Goal: Task Accomplishment & Management: Manage account settings

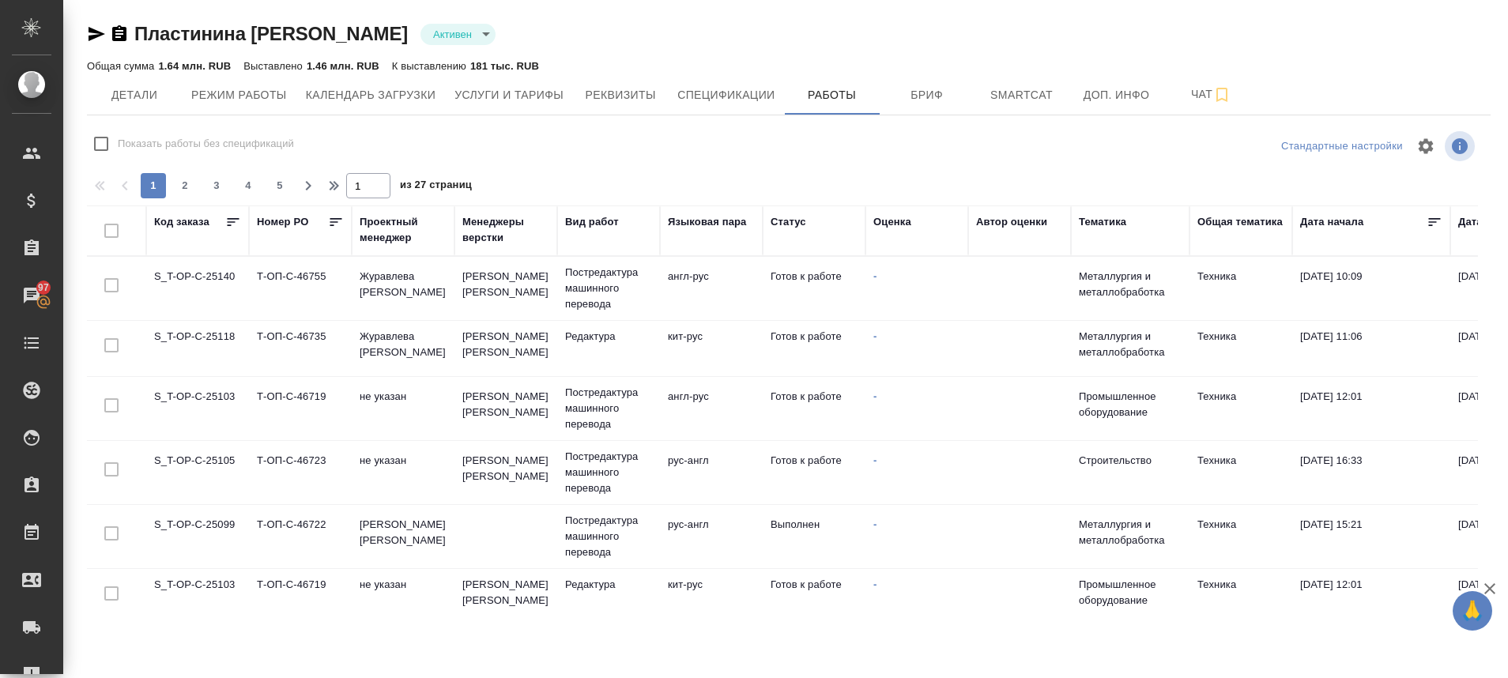
click at [199, 392] on td "S_T-OP-C-25103" at bounding box center [197, 408] width 103 height 55
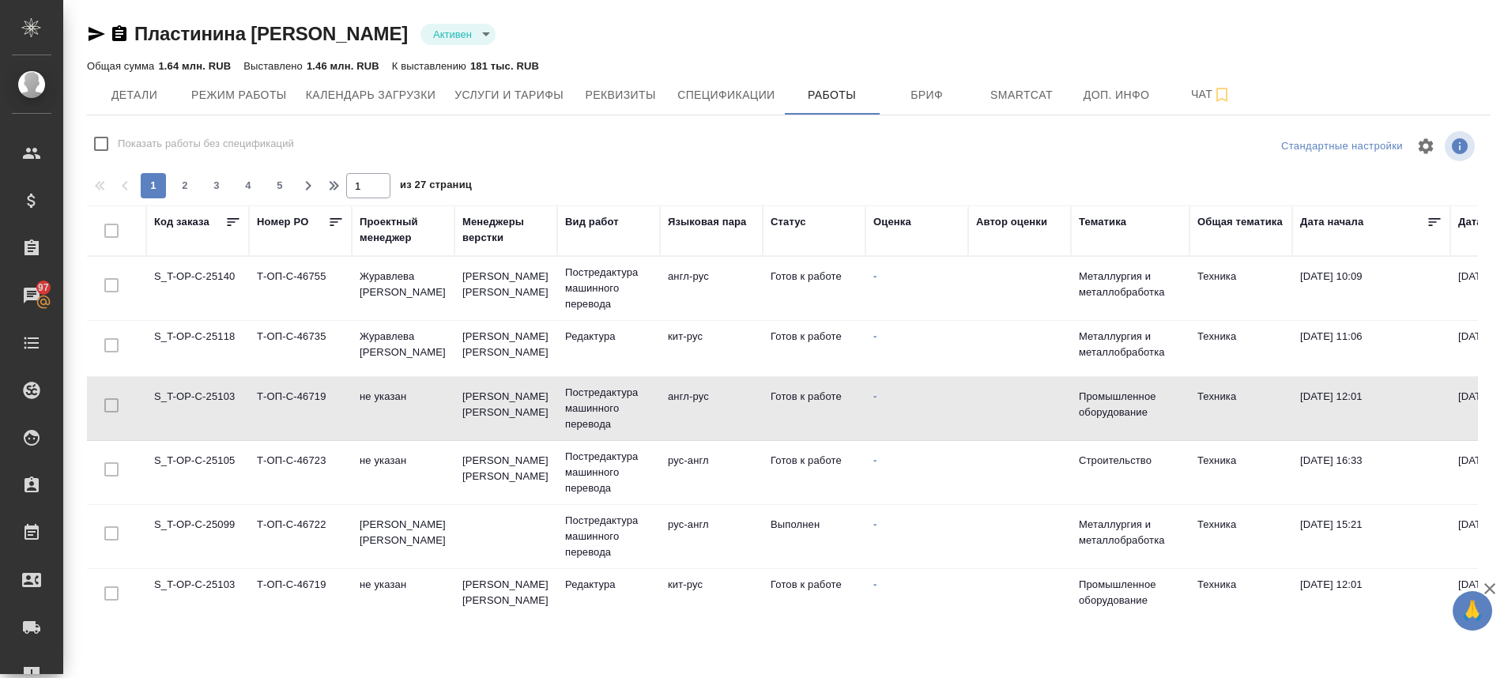
click at [199, 392] on td "S_T-OP-C-25103" at bounding box center [197, 408] width 103 height 55
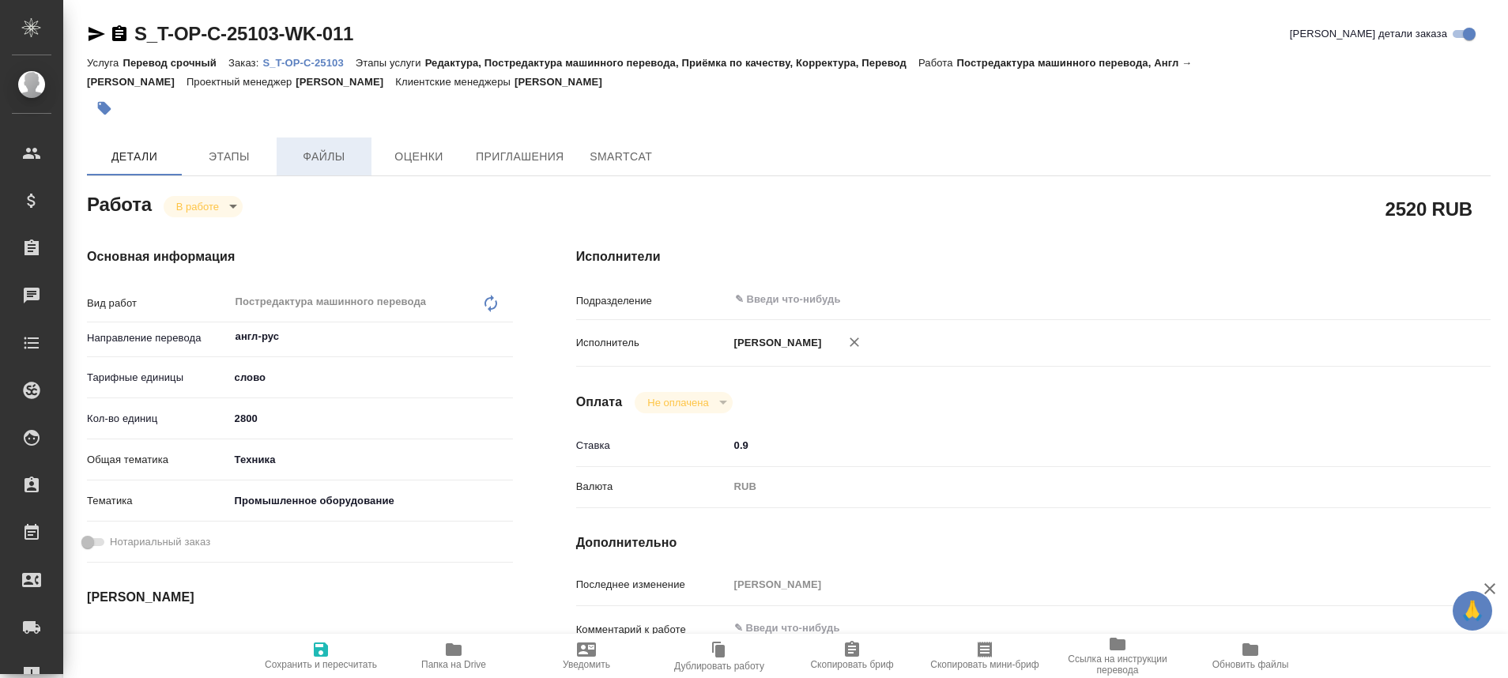
type textarea "x"
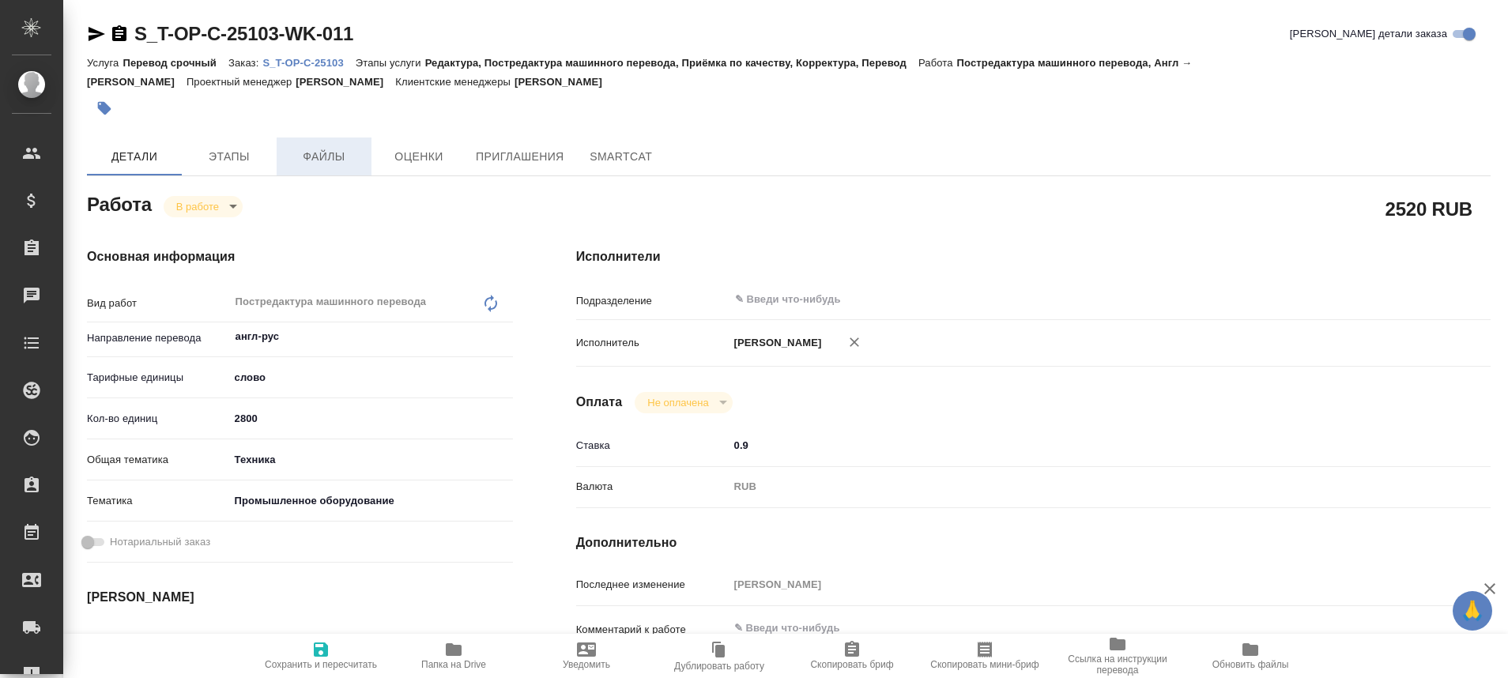
type textarea "x"
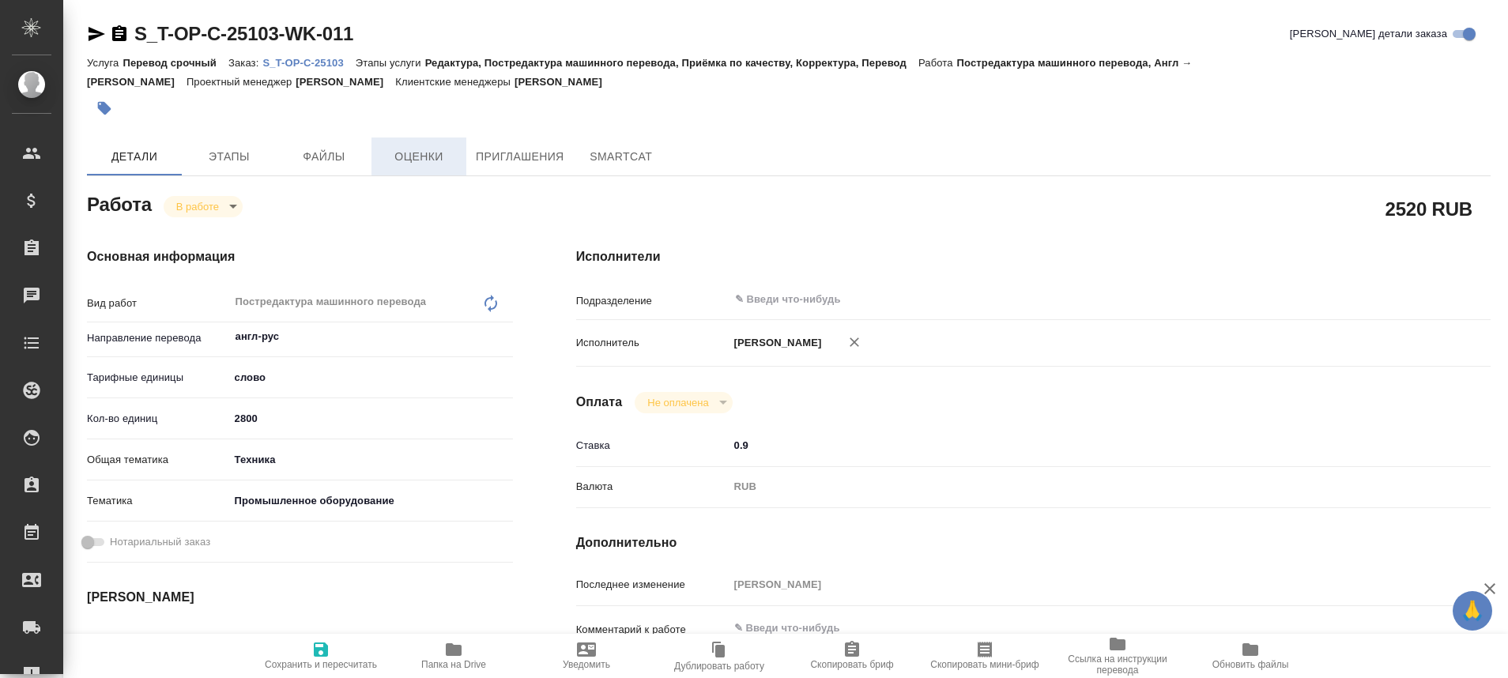
type textarea "x"
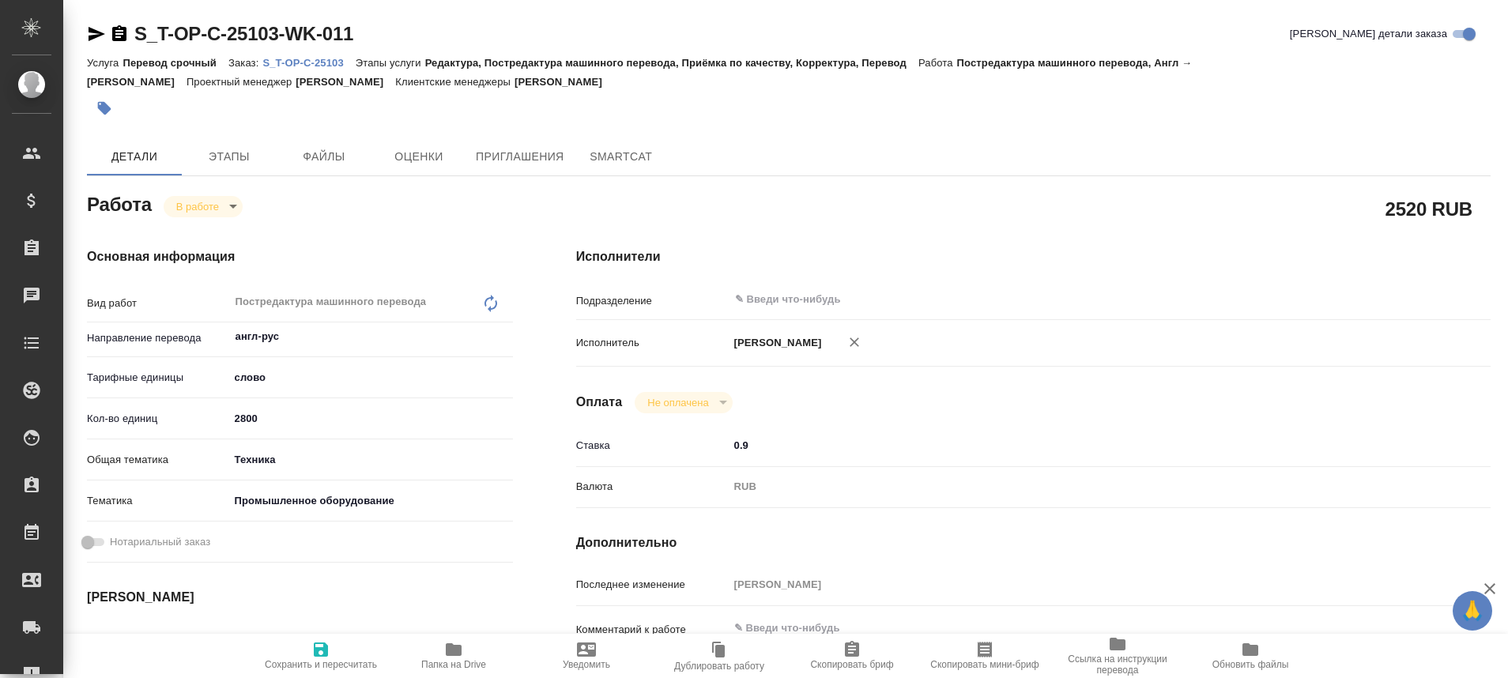
click at [295, 58] on p "S_T-OP-C-25103" at bounding box center [308, 63] width 92 height 12
type textarea "x"
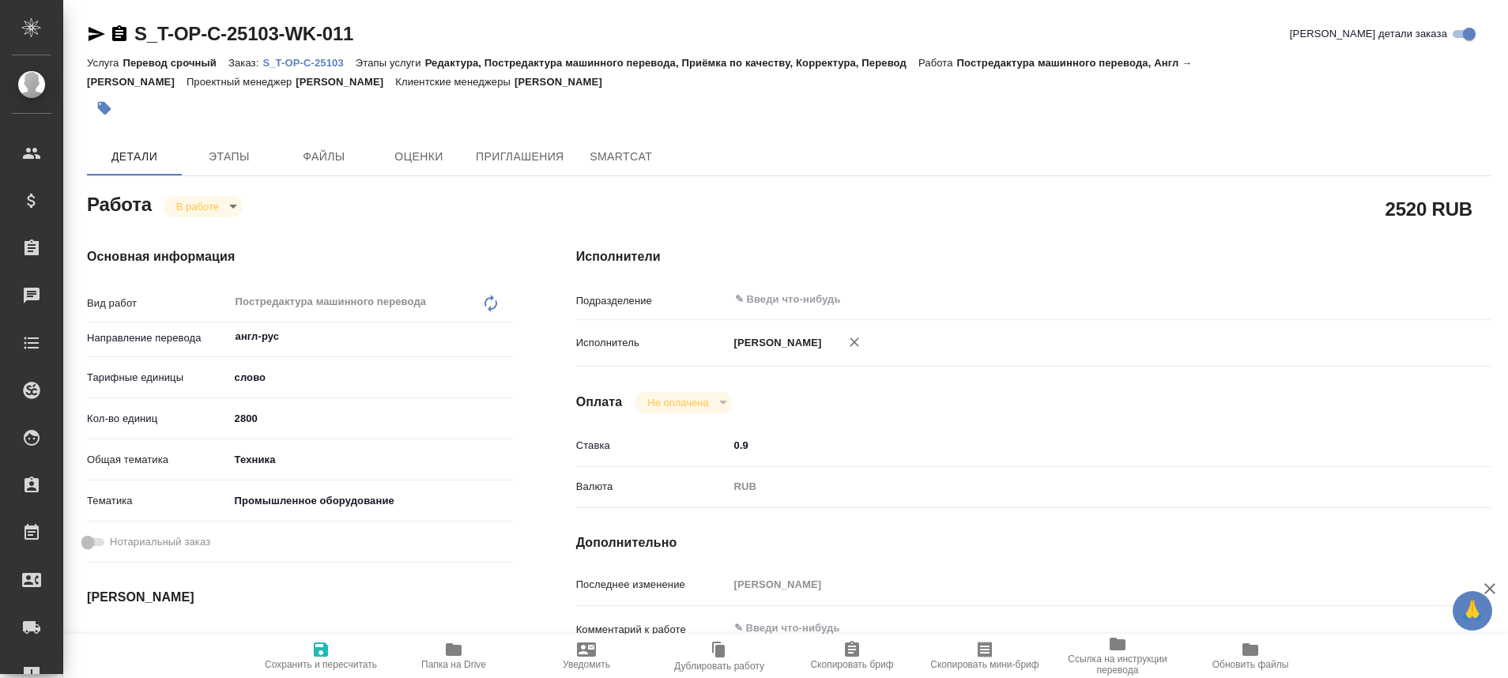
type textarea "x"
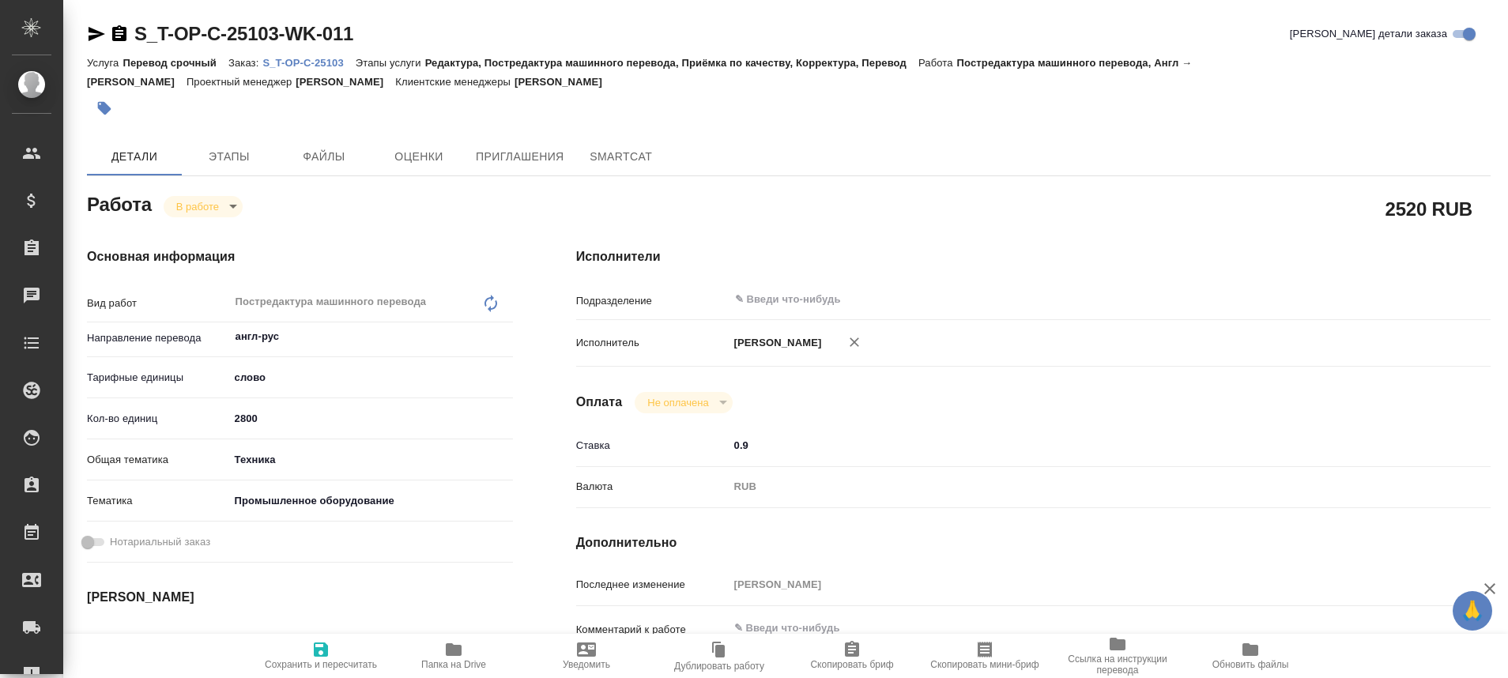
type textarea "x"
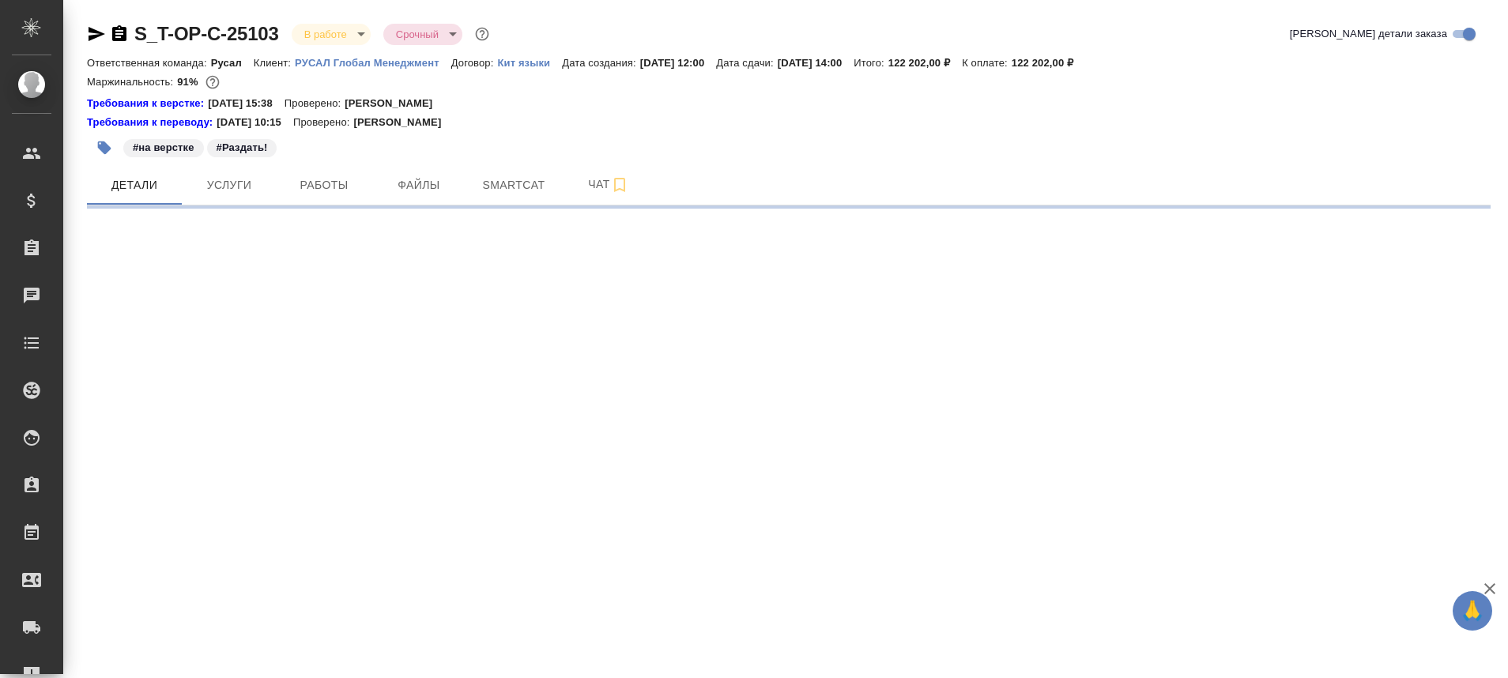
select select "RU"
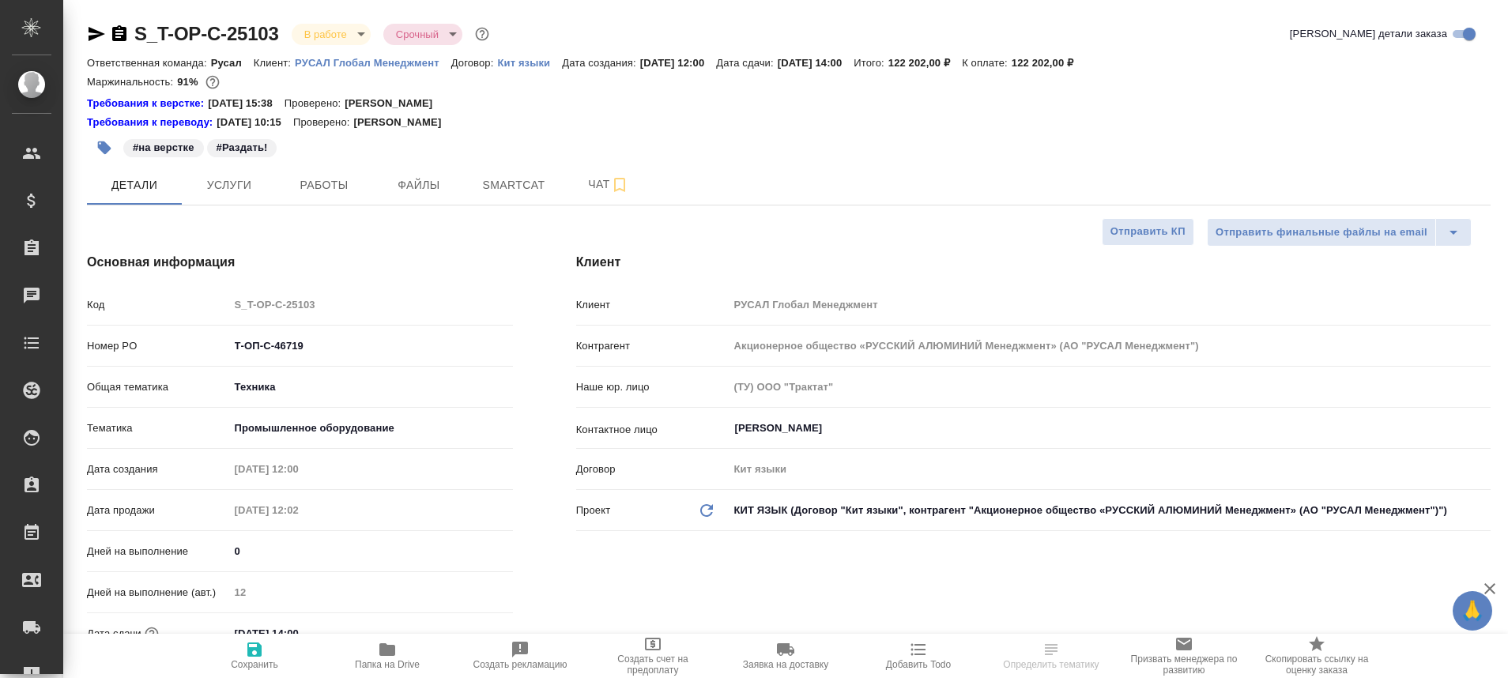
type textarea "x"
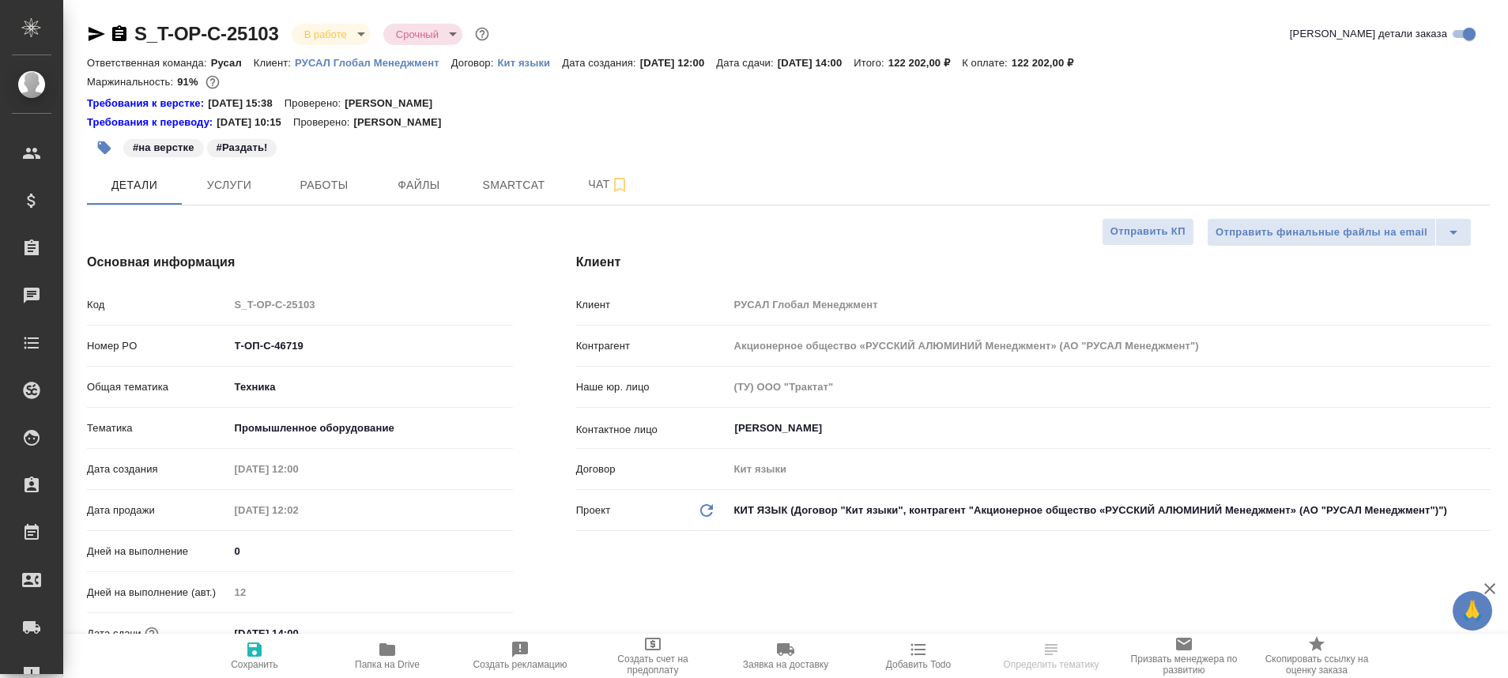
type textarea "x"
type input "[PERSON_NAME]"
click at [330, 194] on span "Работы" at bounding box center [324, 185] width 76 height 20
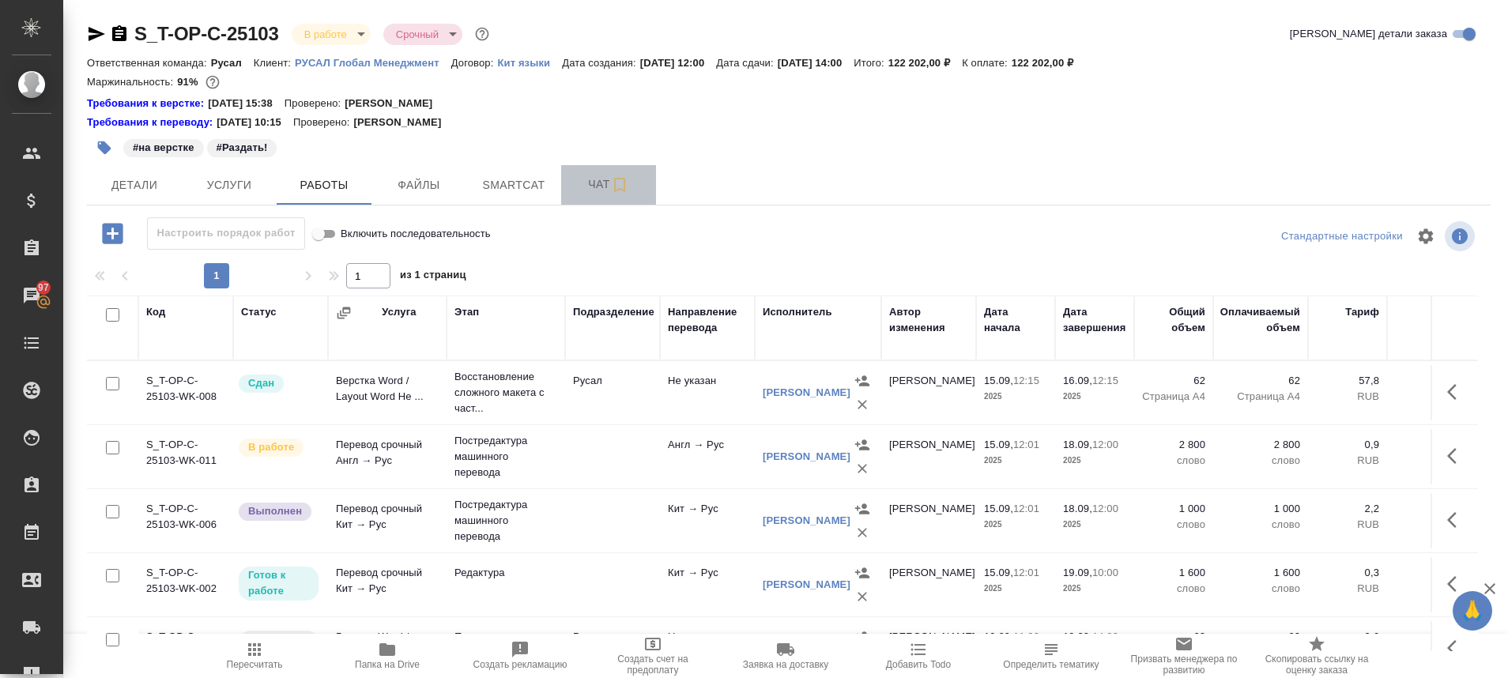
click at [577, 193] on span "Чат" at bounding box center [609, 185] width 76 height 20
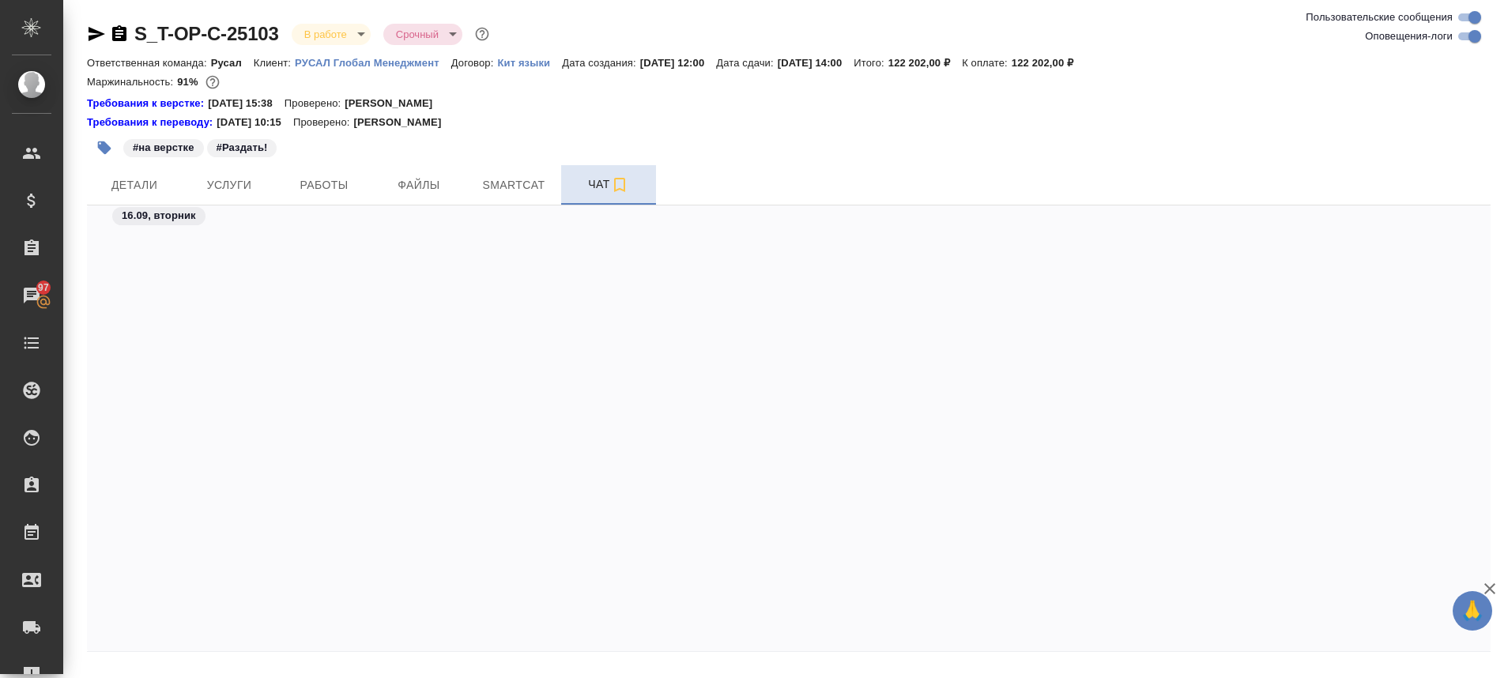
scroll to position [10899, 0]
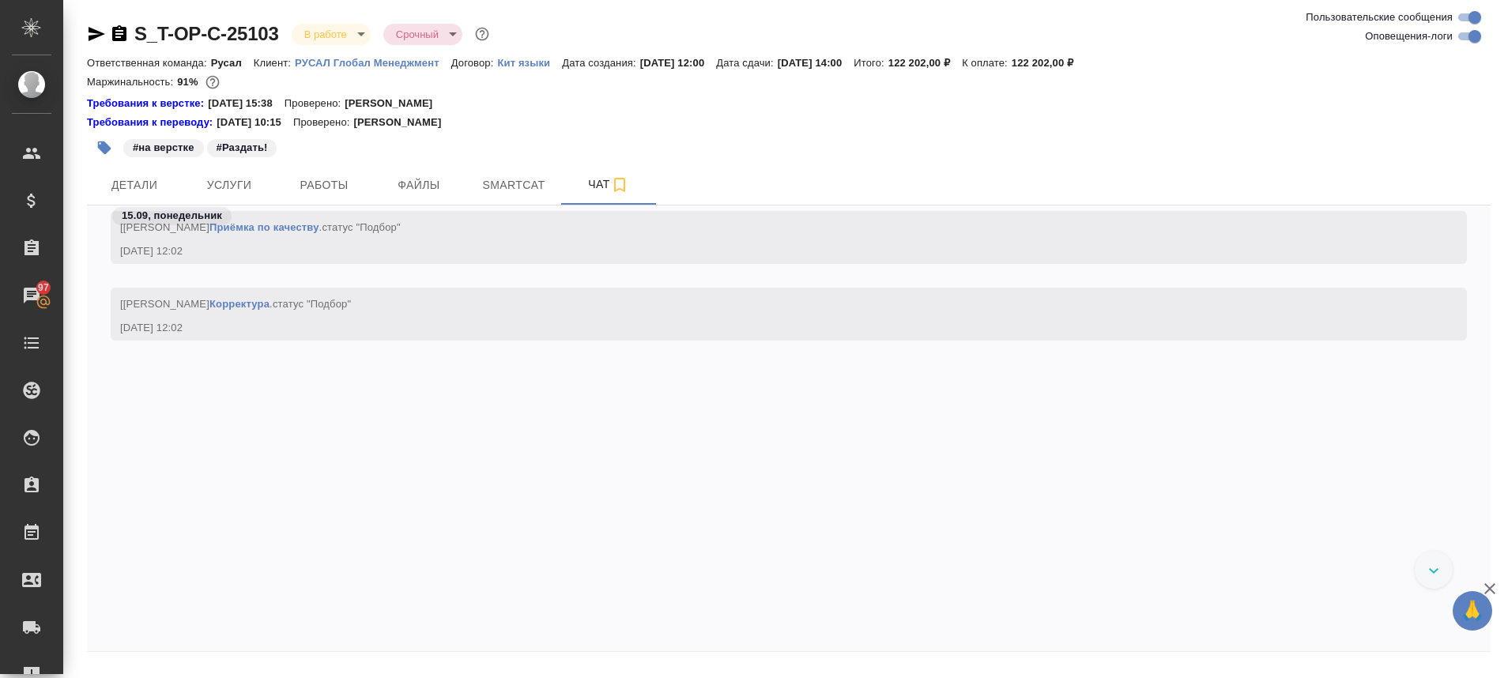
click at [1428, 575] on div at bounding box center [1434, 570] width 38 height 38
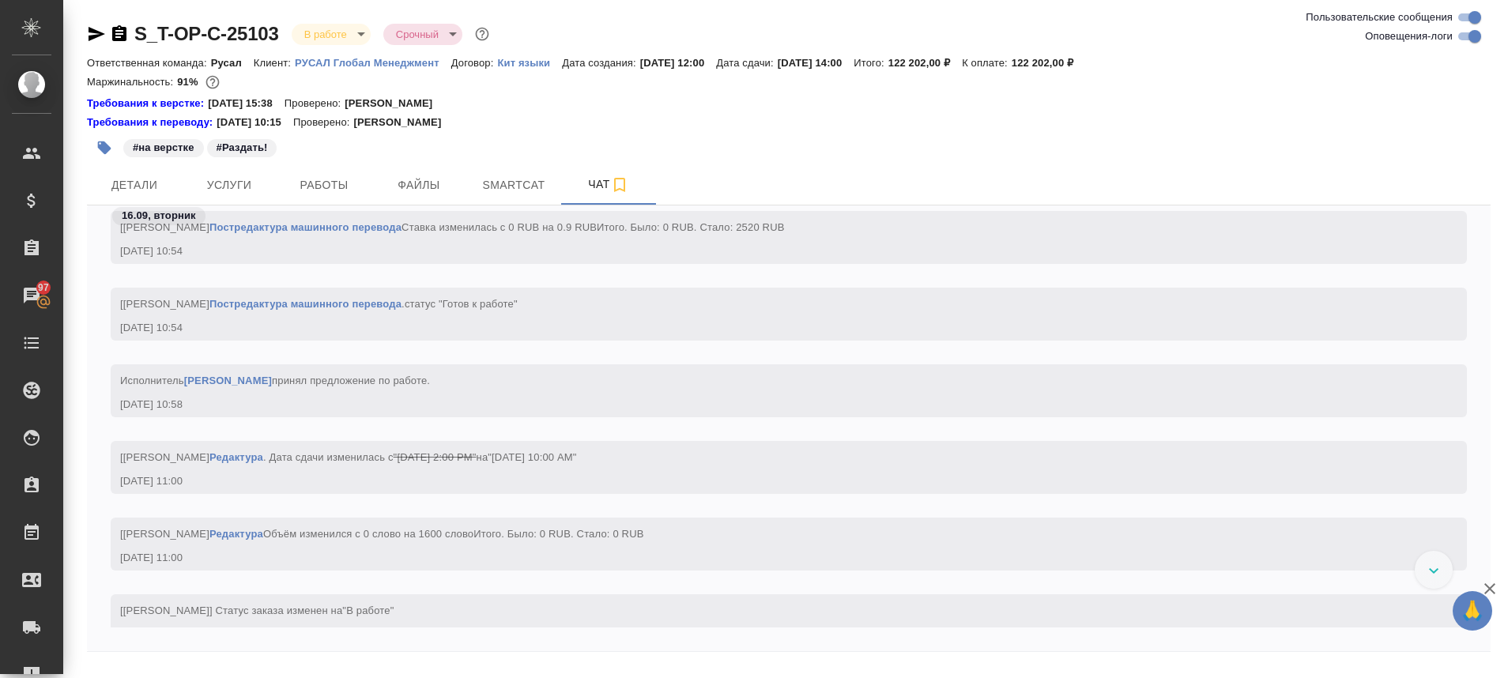
scroll to position [5415, 0]
